Goal: Transaction & Acquisition: Book appointment/travel/reservation

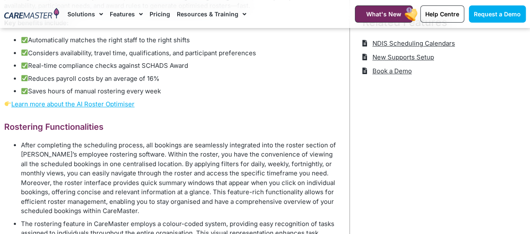
scroll to position [340, 0]
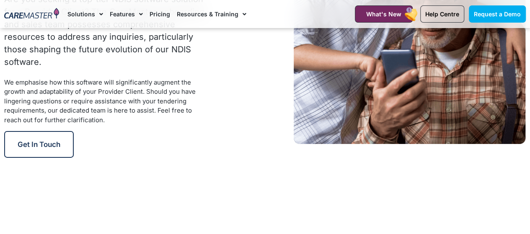
scroll to position [1315, 0]
